Goal: Navigation & Orientation: Find specific page/section

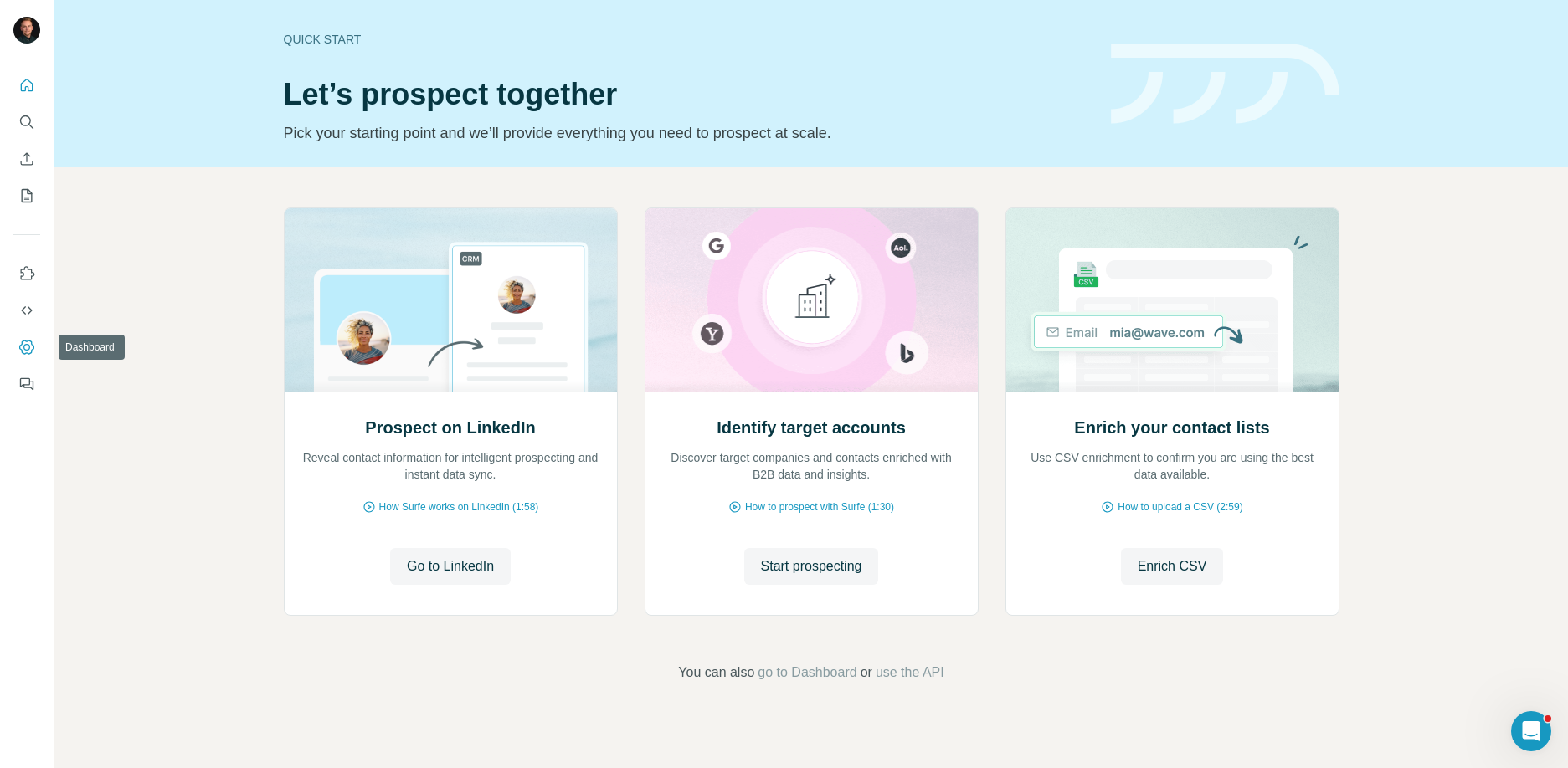
click at [23, 350] on icon "Dashboard" at bounding box center [26, 347] width 16 height 16
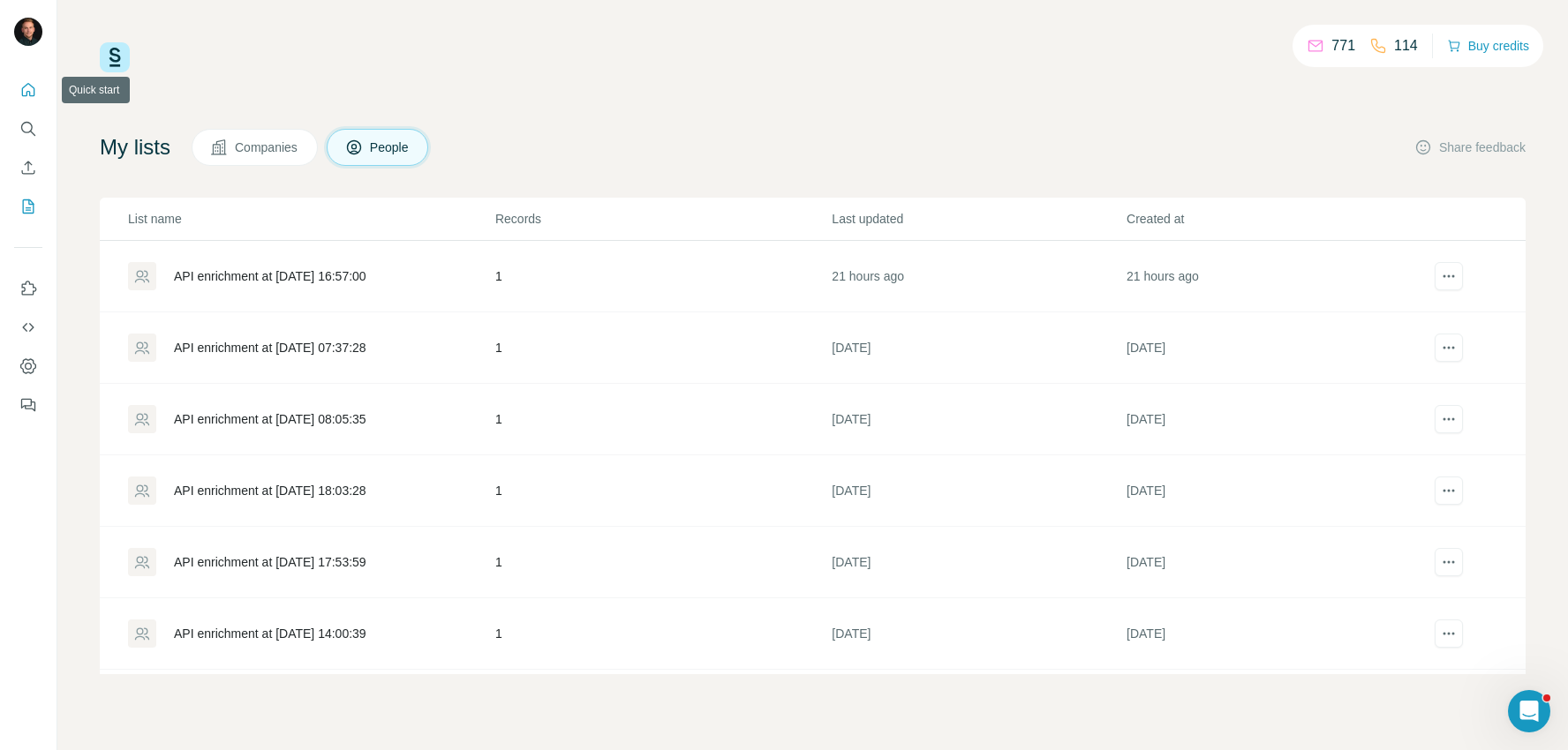
click at [23, 87] on icon "Quick start" at bounding box center [29, 90] width 13 height 13
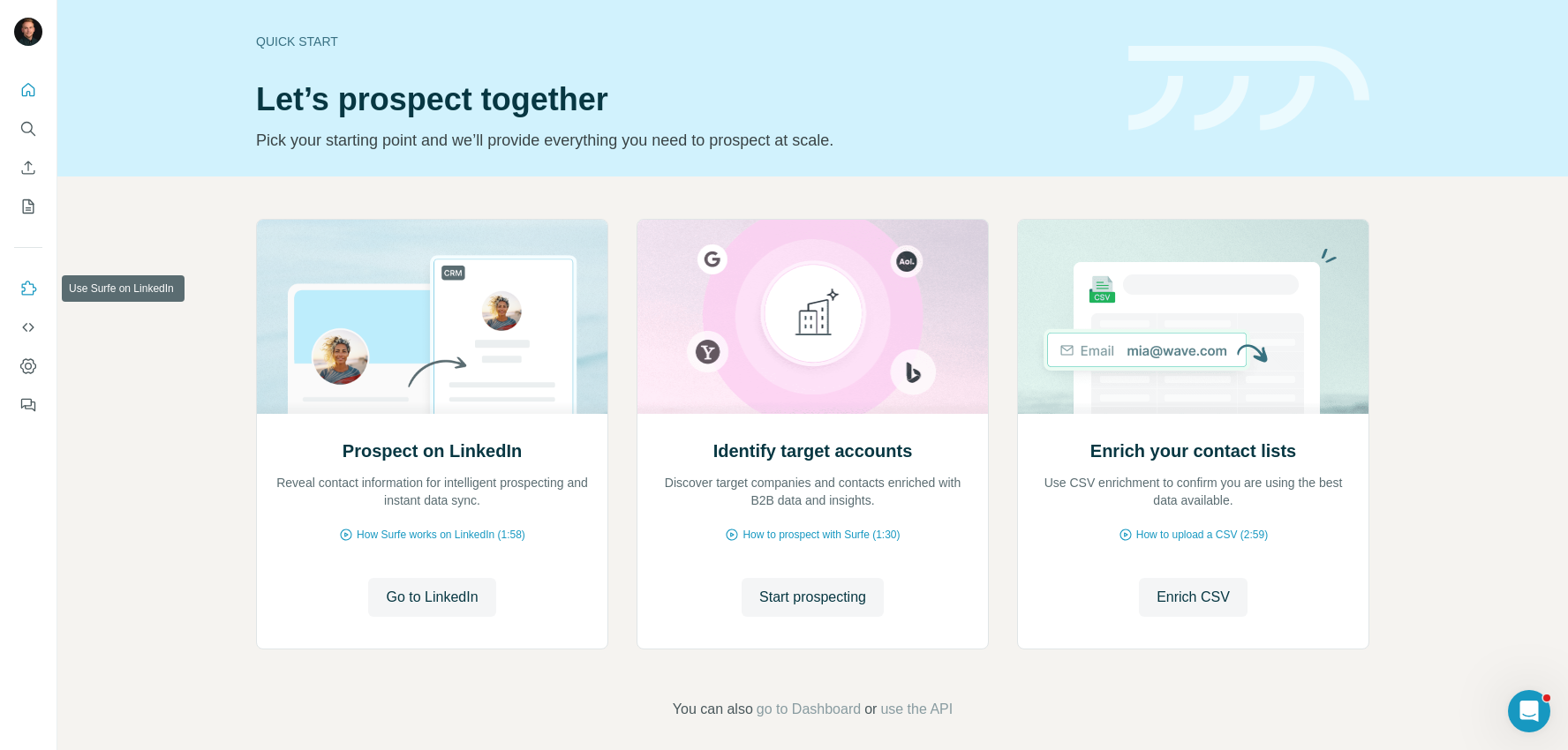
click at [33, 296] on icon "Use Surfe on LinkedIn" at bounding box center [28, 289] width 17 height 17
click at [32, 361] on icon "Dashboard" at bounding box center [28, 366] width 16 height 15
